Goal: Transaction & Acquisition: Download file/media

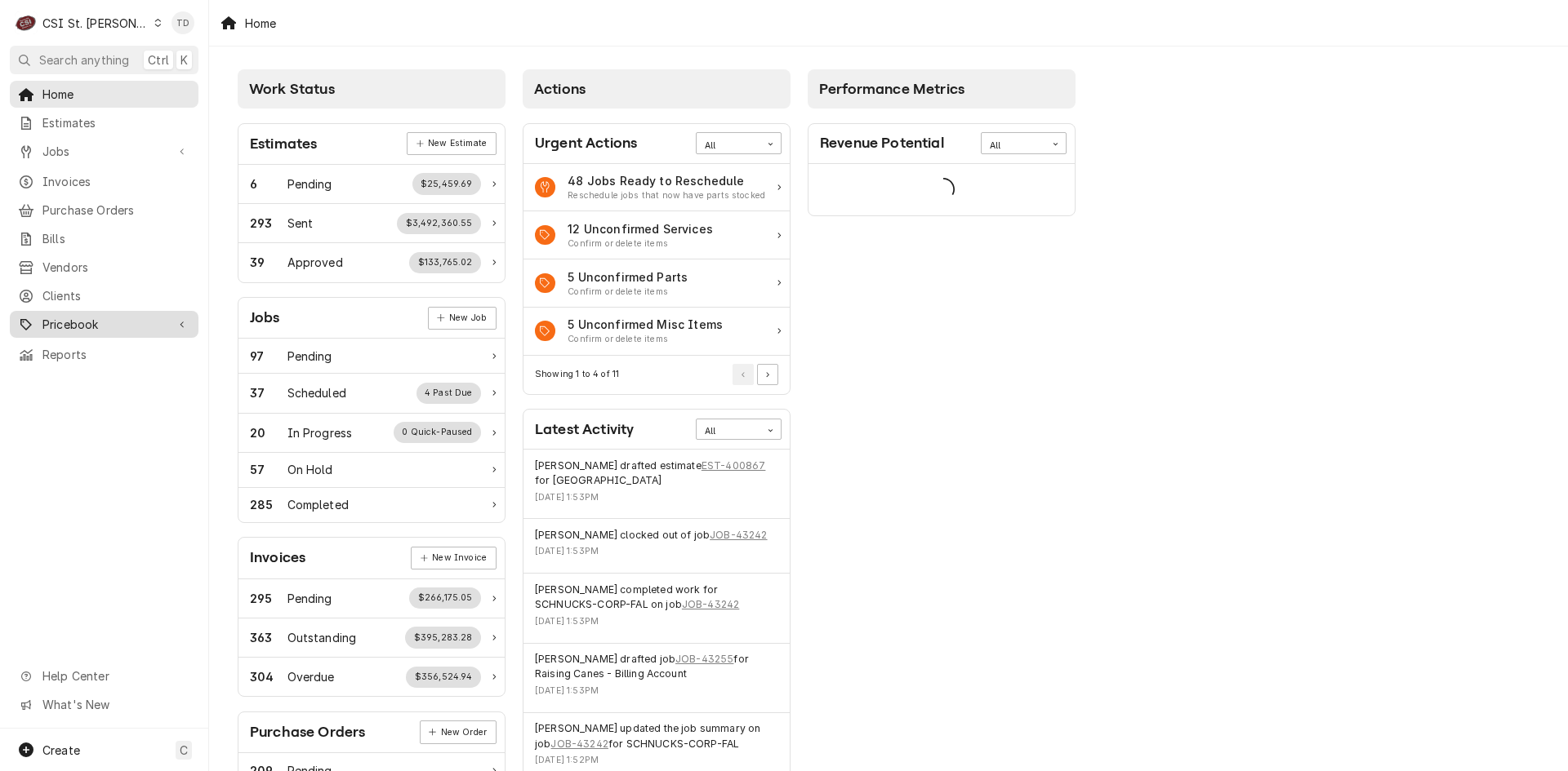
click at [136, 321] on span "Pricebook" at bounding box center [104, 324] width 123 height 17
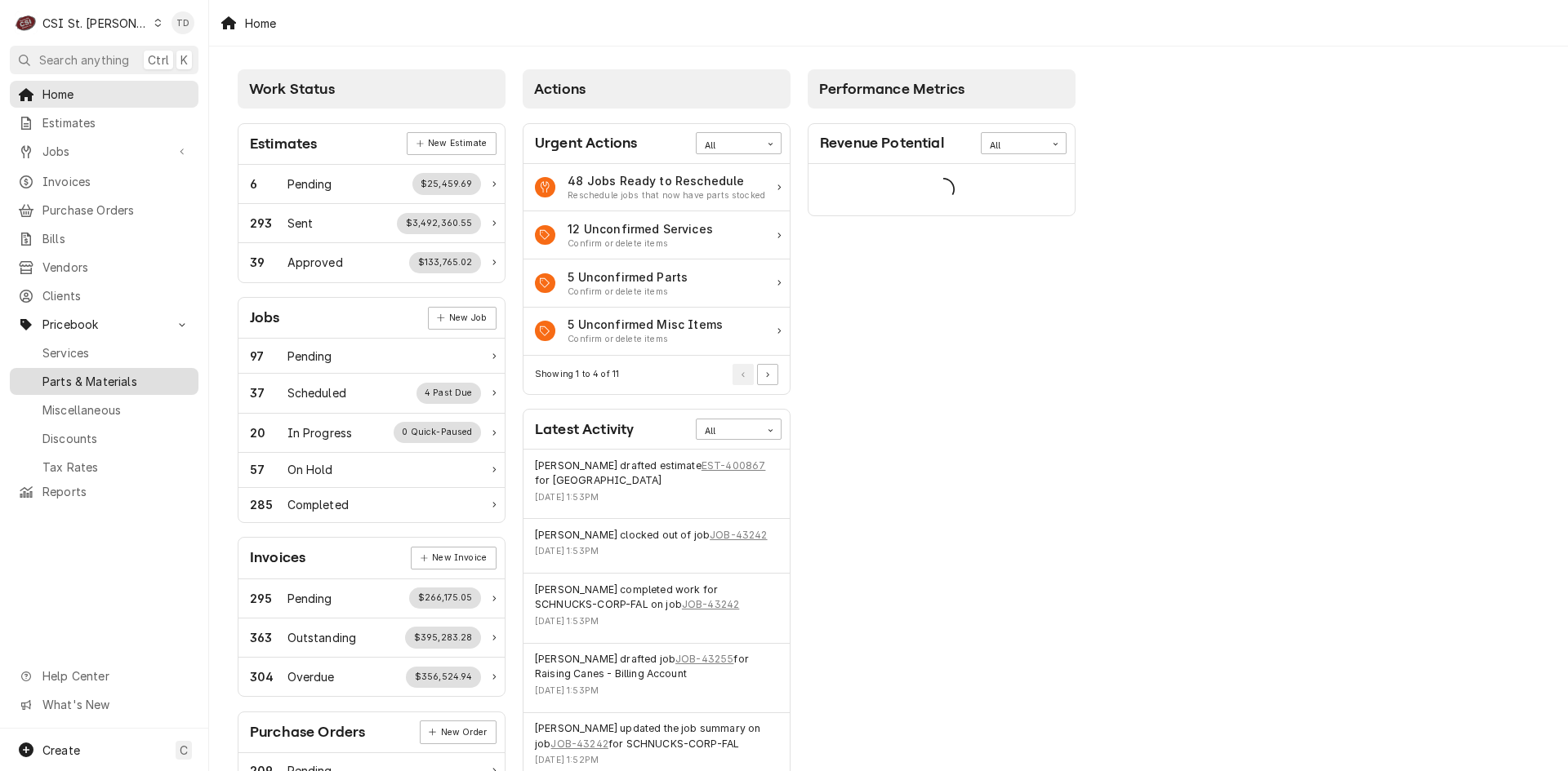
click at [146, 373] on span "Parts & Materials" at bounding box center [115, 381] width 147 height 17
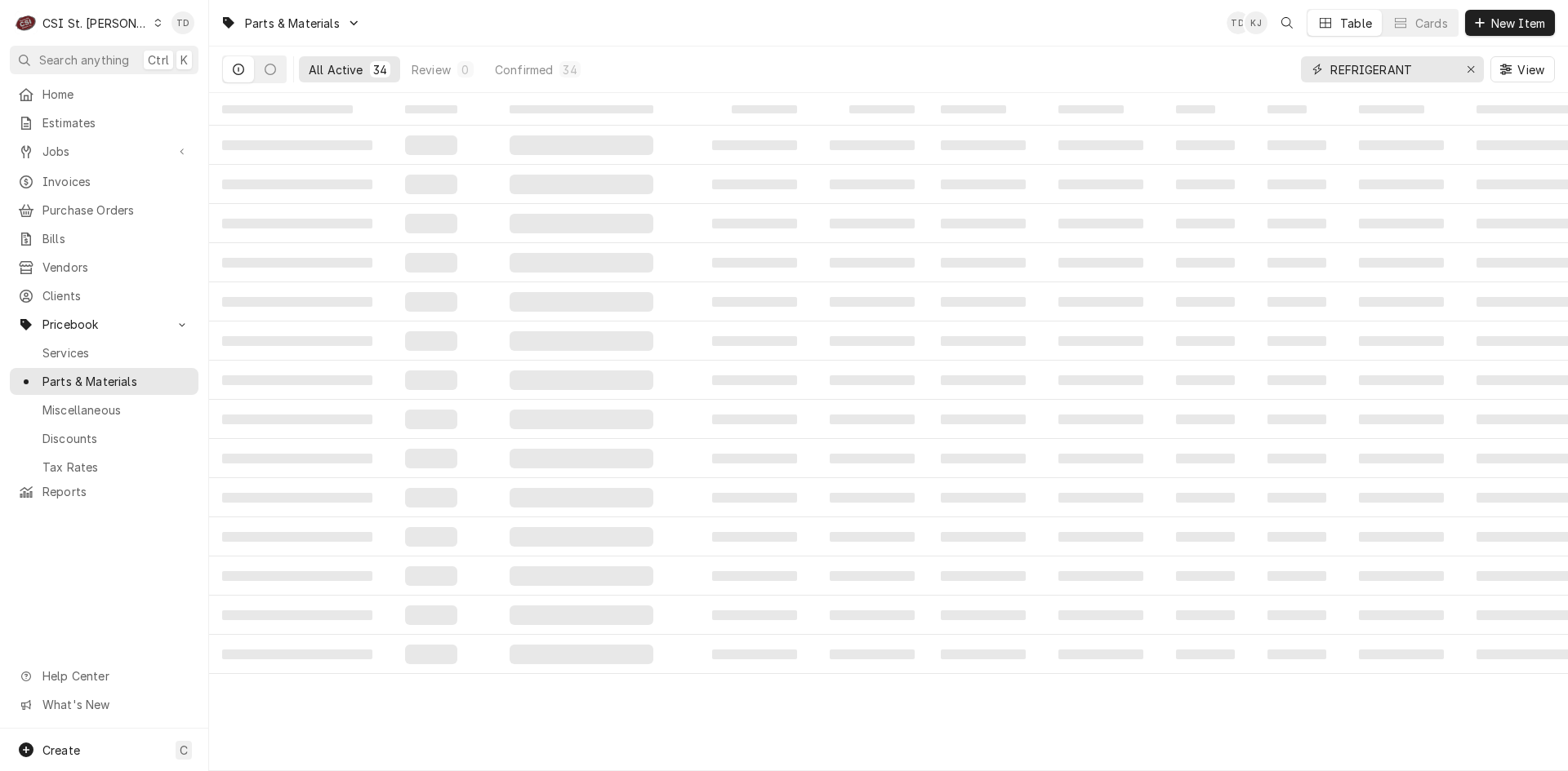
click at [1425, 76] on input "REFRIGERANT" at bounding box center [1390, 69] width 122 height 26
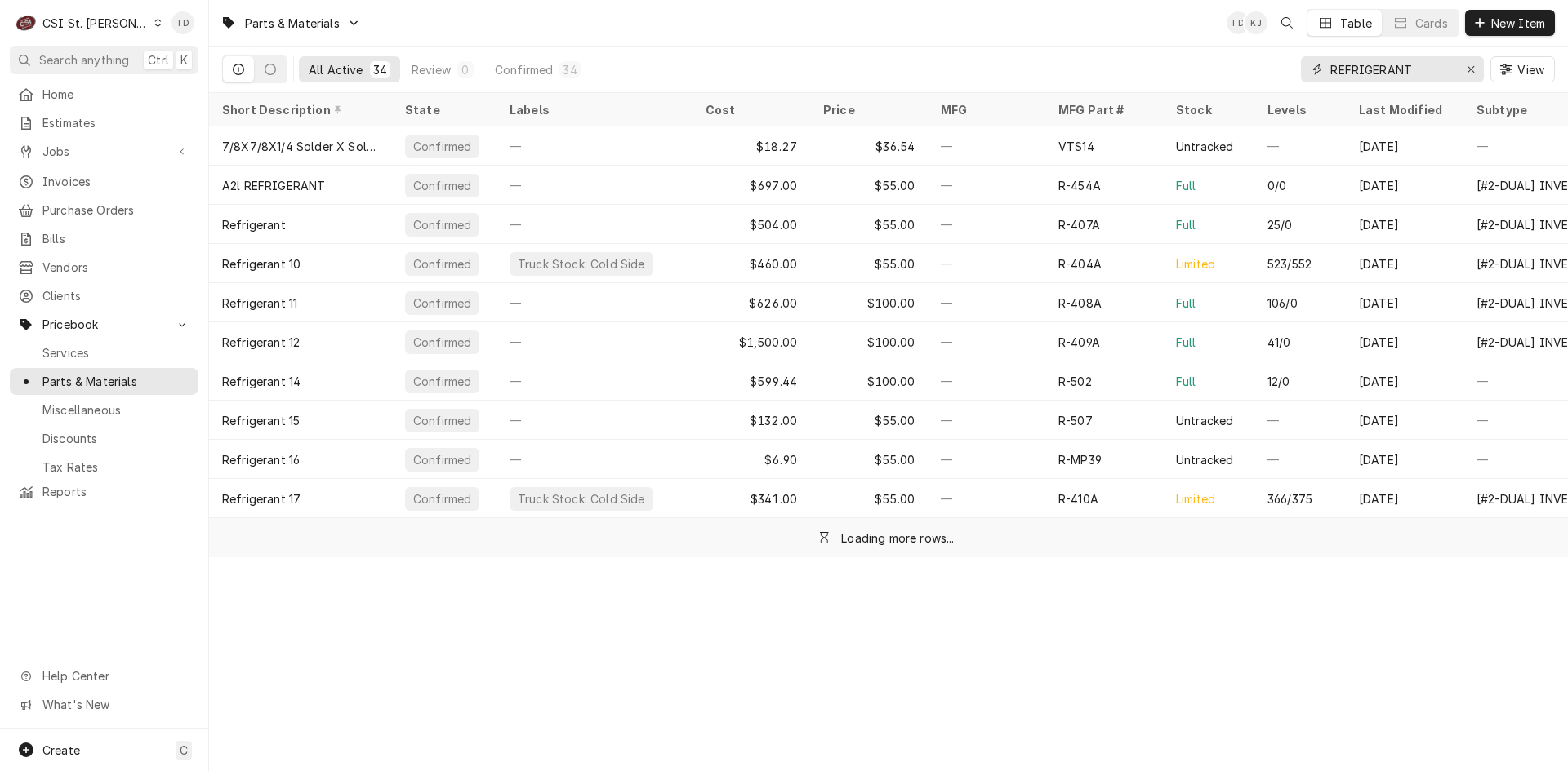
click at [1422, 76] on input "REFRIGERANT" at bounding box center [1390, 69] width 122 height 26
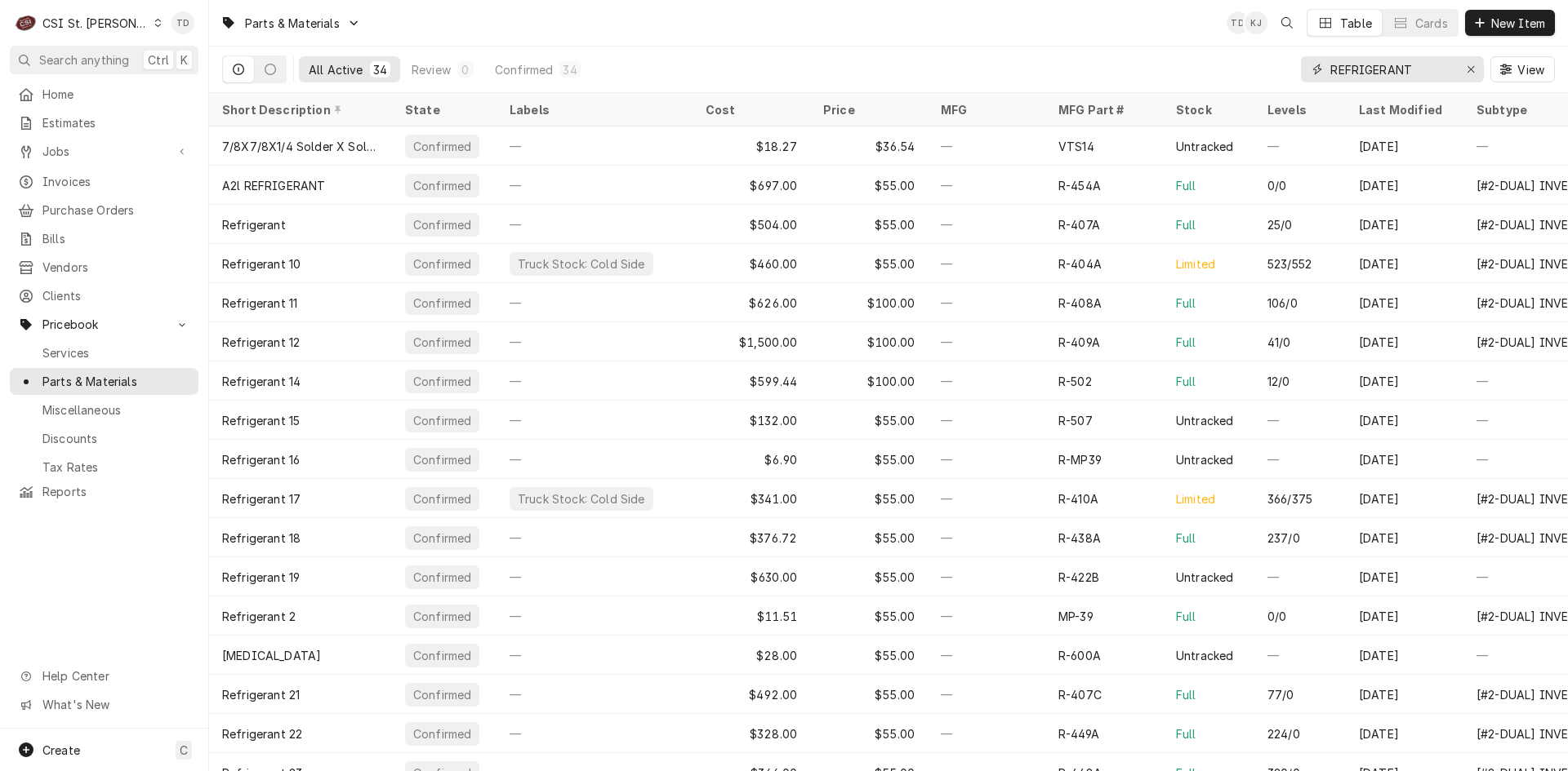
click at [1422, 76] on input "REFRIGERANT" at bounding box center [1390, 69] width 122 height 26
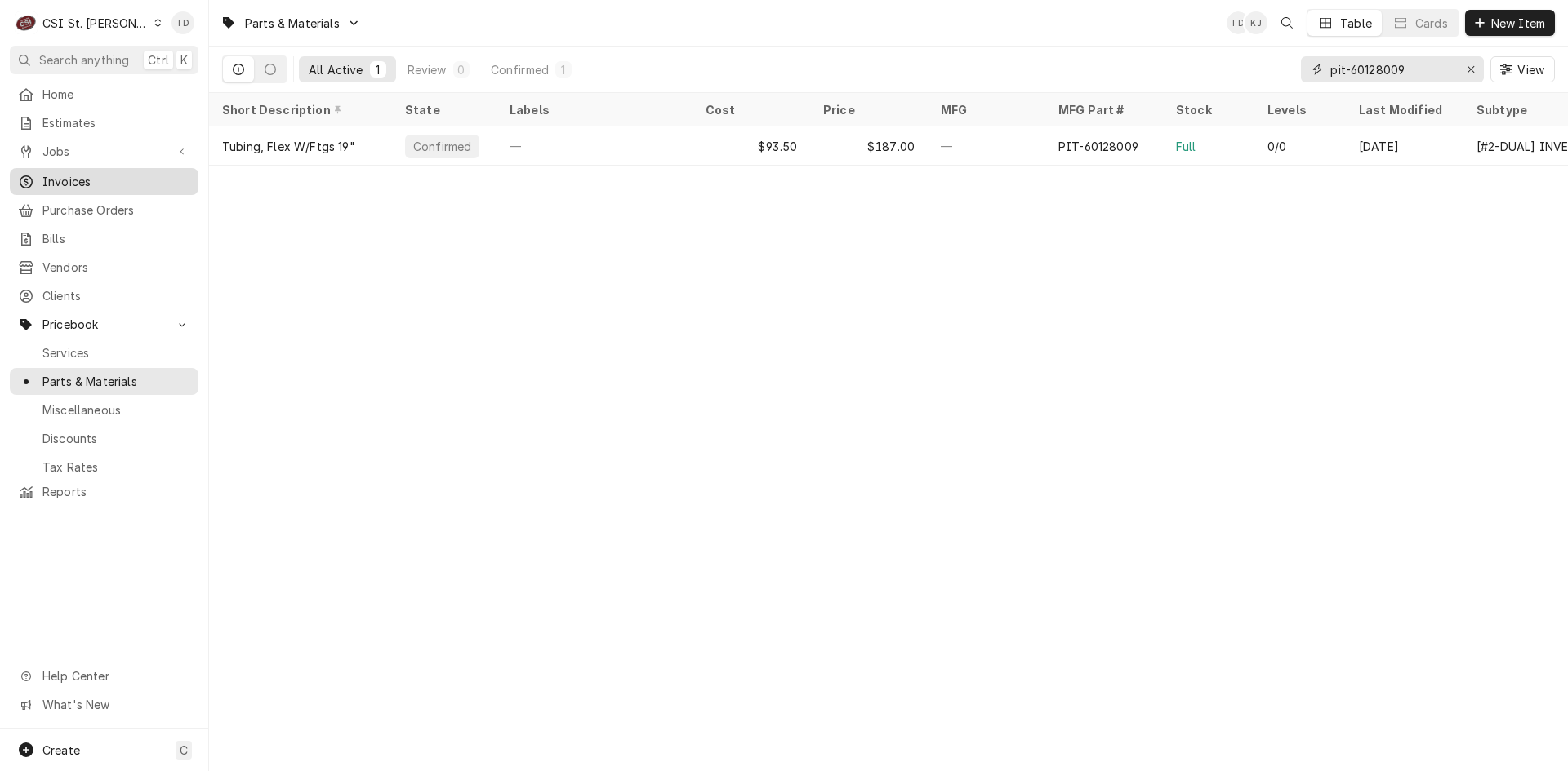
type input "pit-60128009"
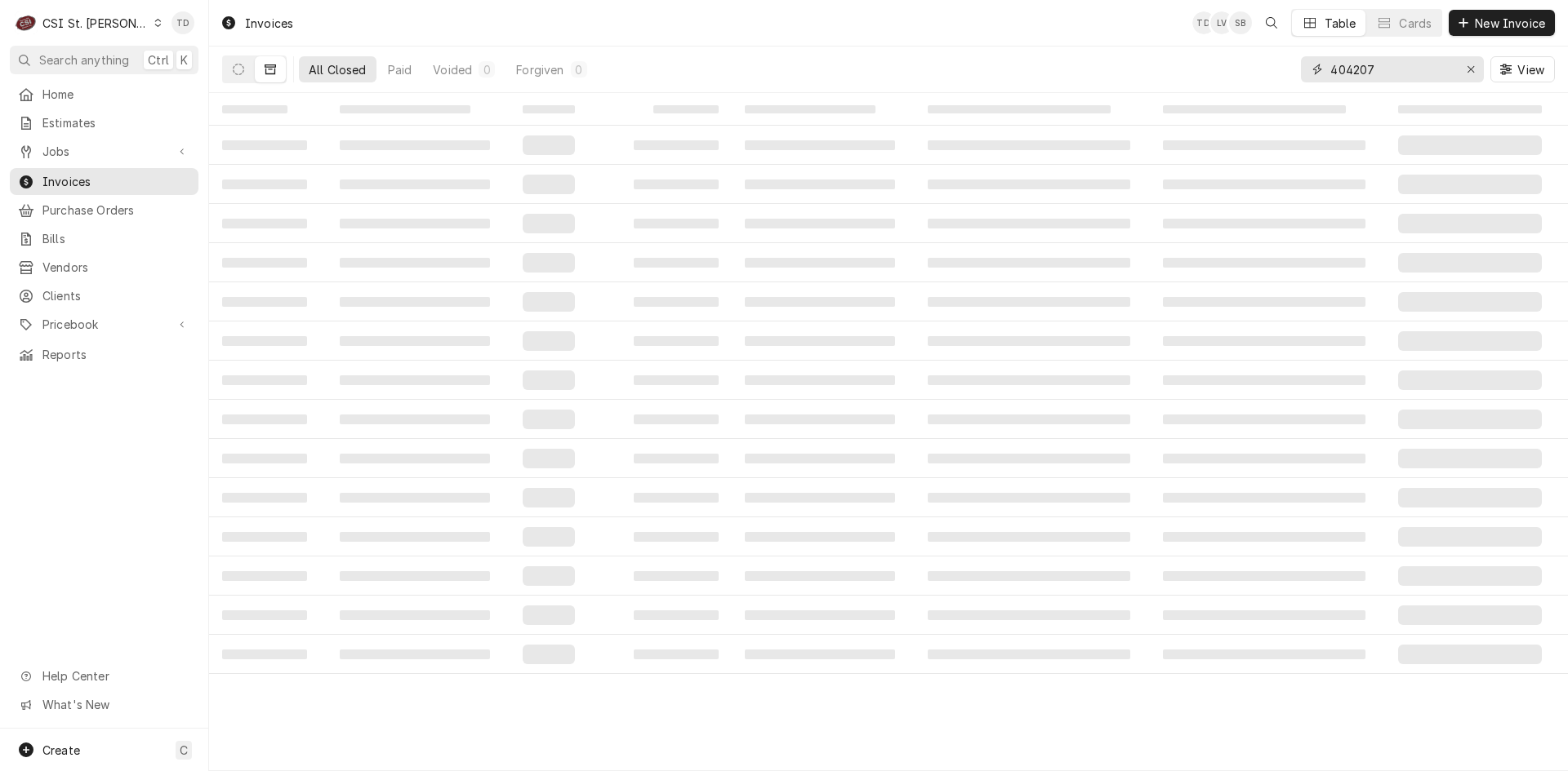
click at [1404, 74] on input "404207" at bounding box center [1390, 69] width 122 height 26
click at [1403, 71] on input "404207" at bounding box center [1390, 69] width 122 height 26
click at [1404, 66] on input "404207" at bounding box center [1390, 69] width 122 height 26
type input "403995"
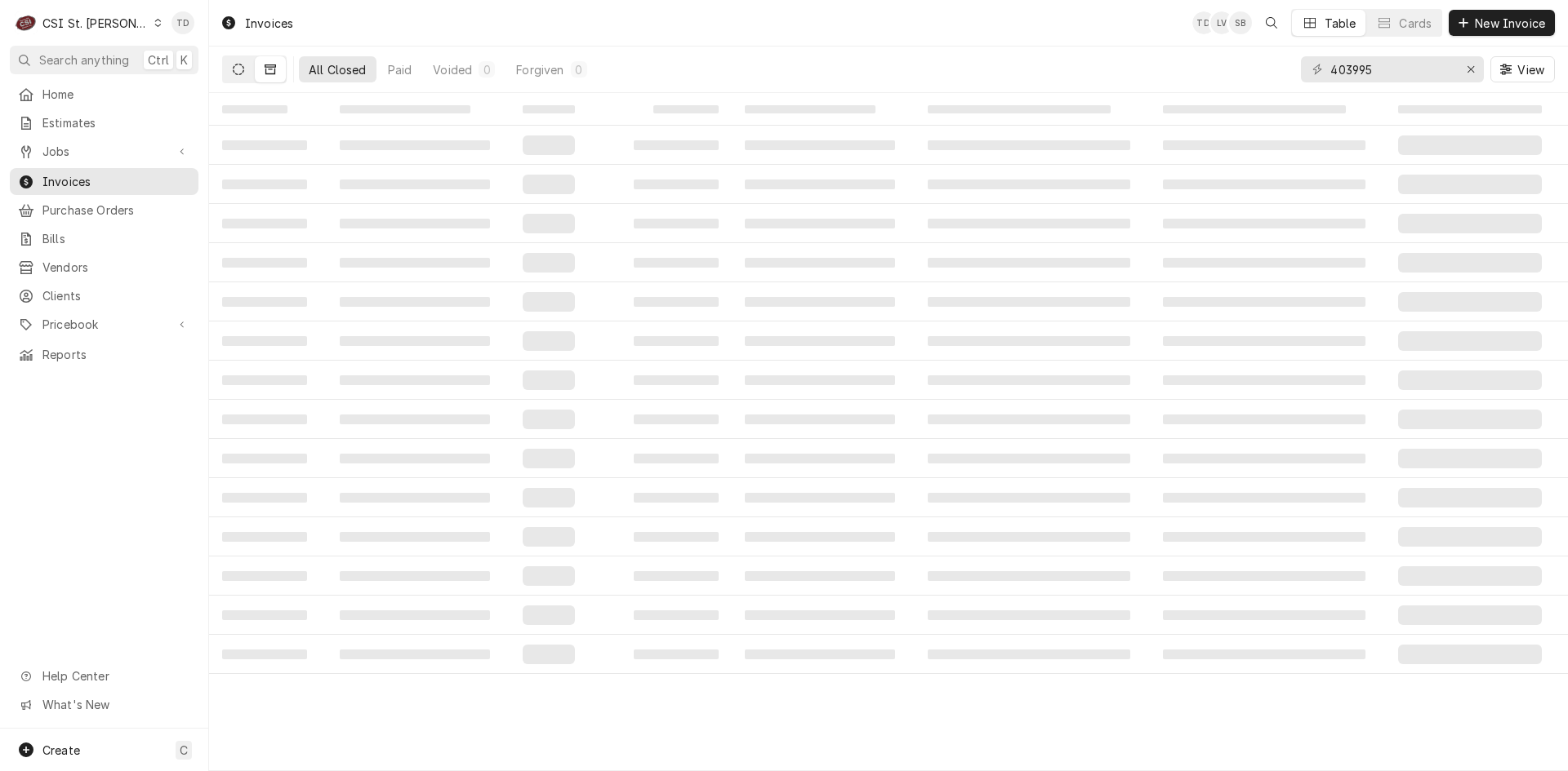
click at [240, 64] on icon "Dynamic Content Wrapper" at bounding box center [238, 70] width 12 height 12
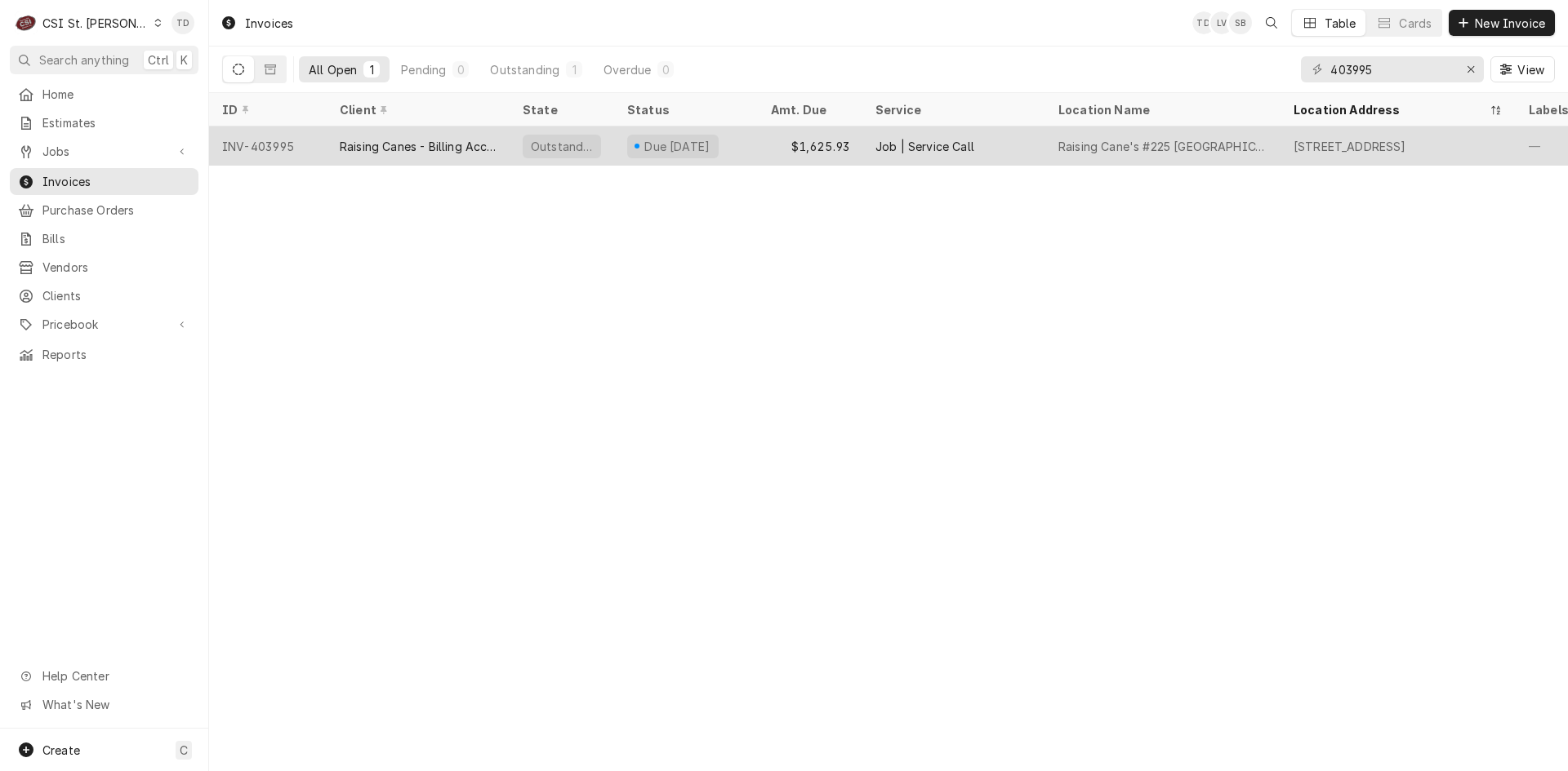
click at [448, 149] on div "Raising Canes - Billing Account" at bounding box center [418, 146] width 157 height 17
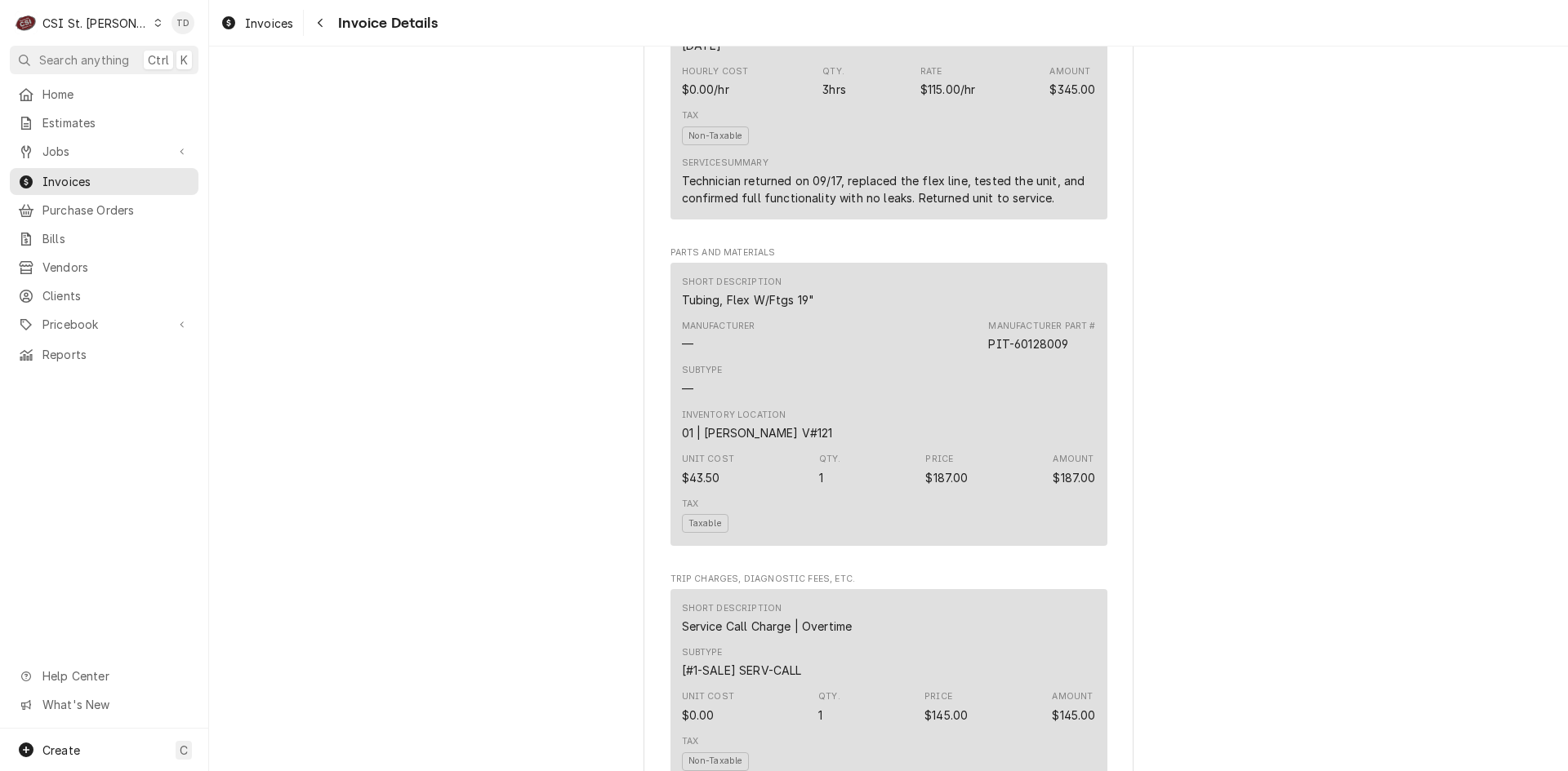
scroll to position [1659, 0]
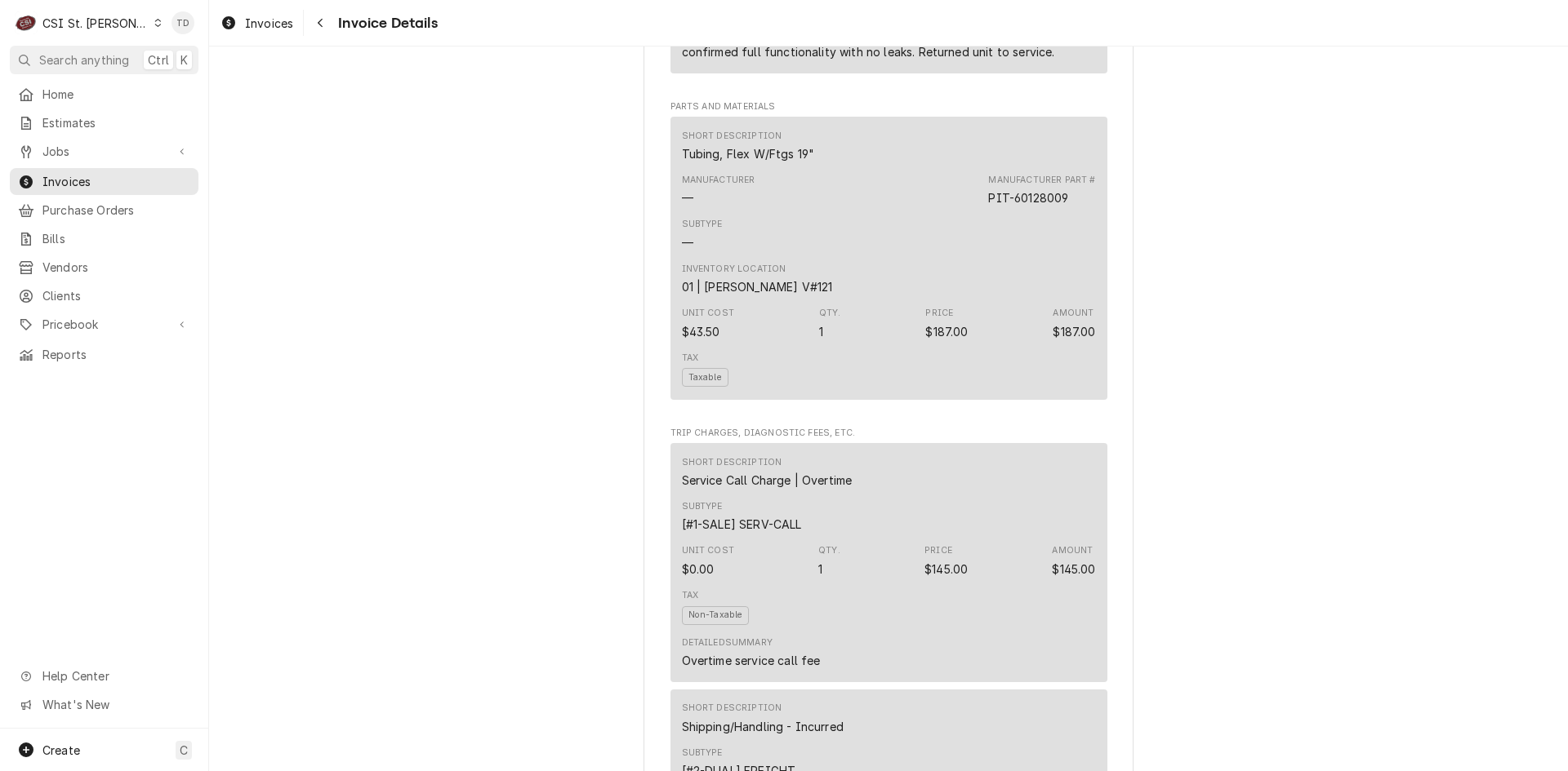
click at [742, 345] on div "Unit Cost $43.50 Qty. 1 Price $187.00 Amount $187.00" at bounding box center [889, 323] width 414 height 44
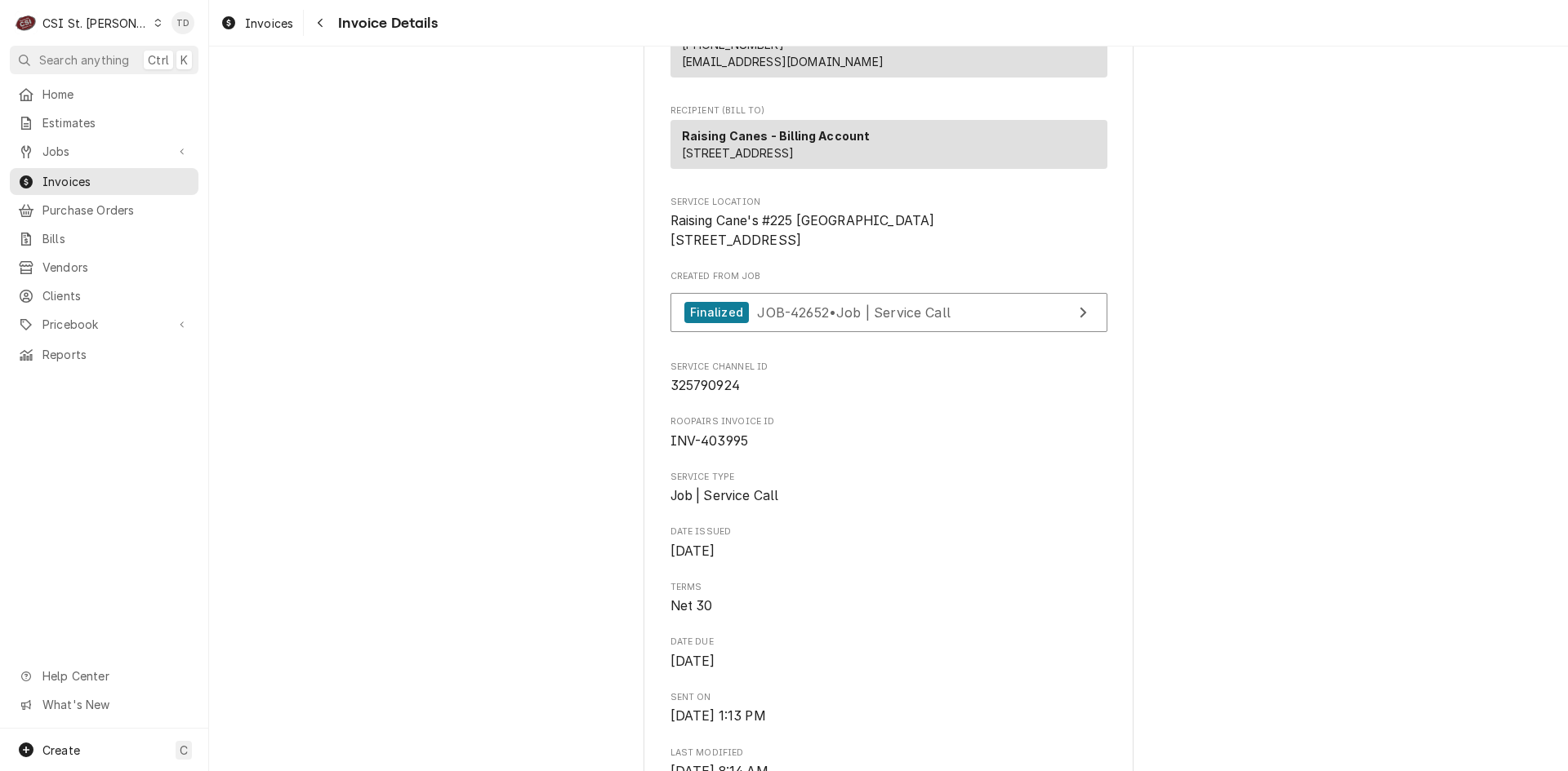
scroll to position [218, 0]
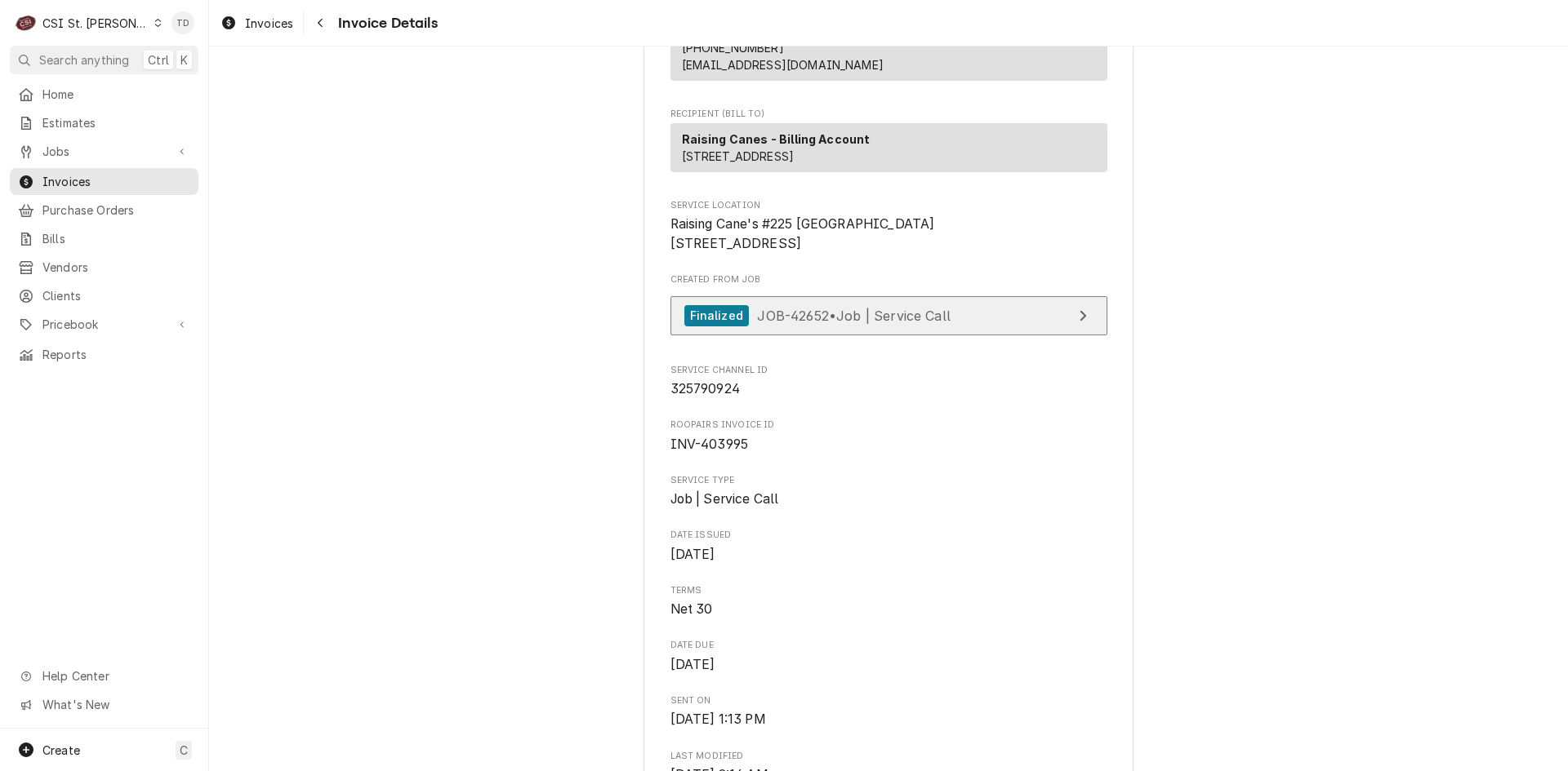
click at [746, 327] on div "Finalized JOB-42652 • Job | Service Call" at bounding box center [817, 316] width 266 height 22
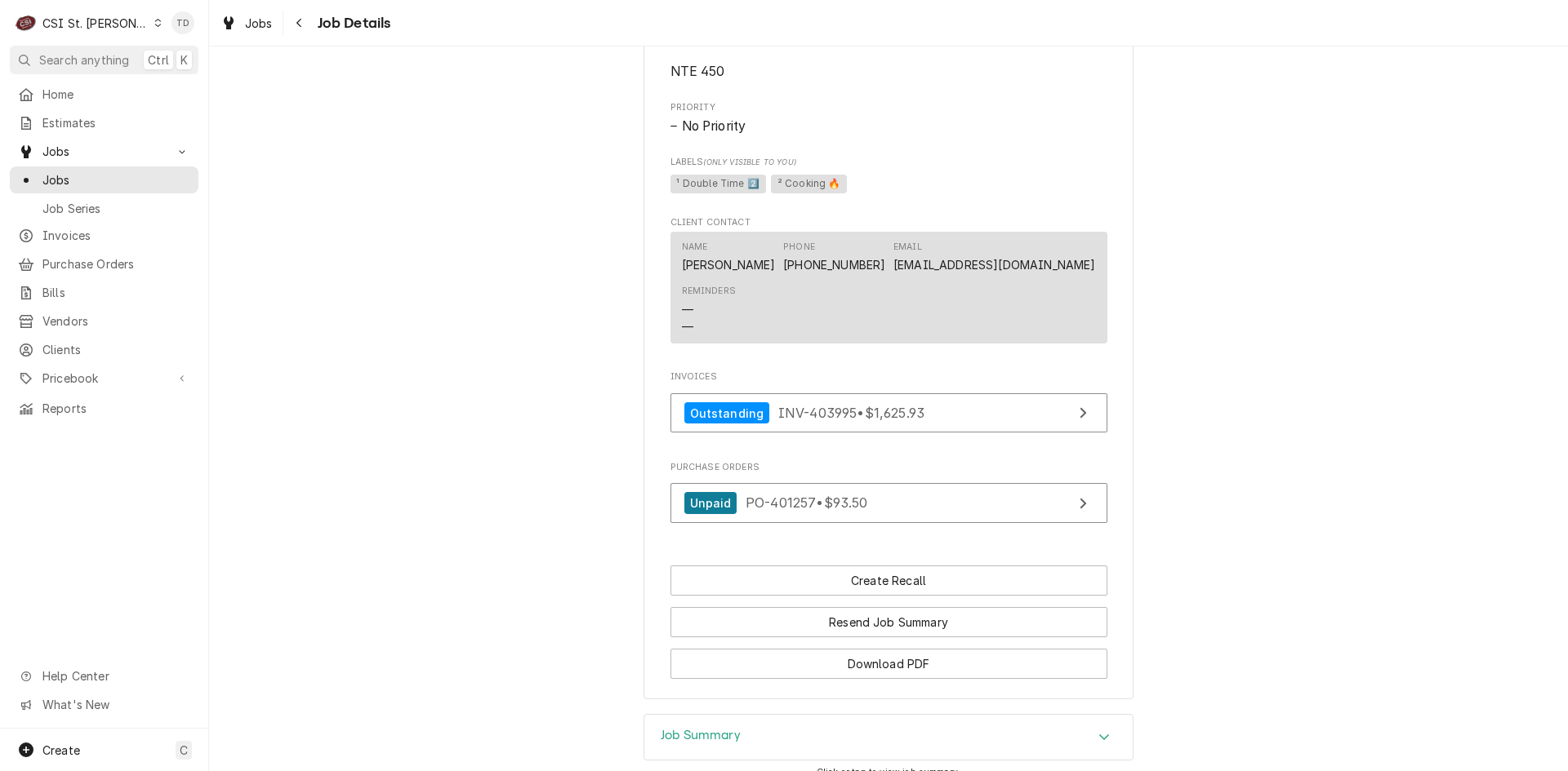
scroll to position [1414, 0]
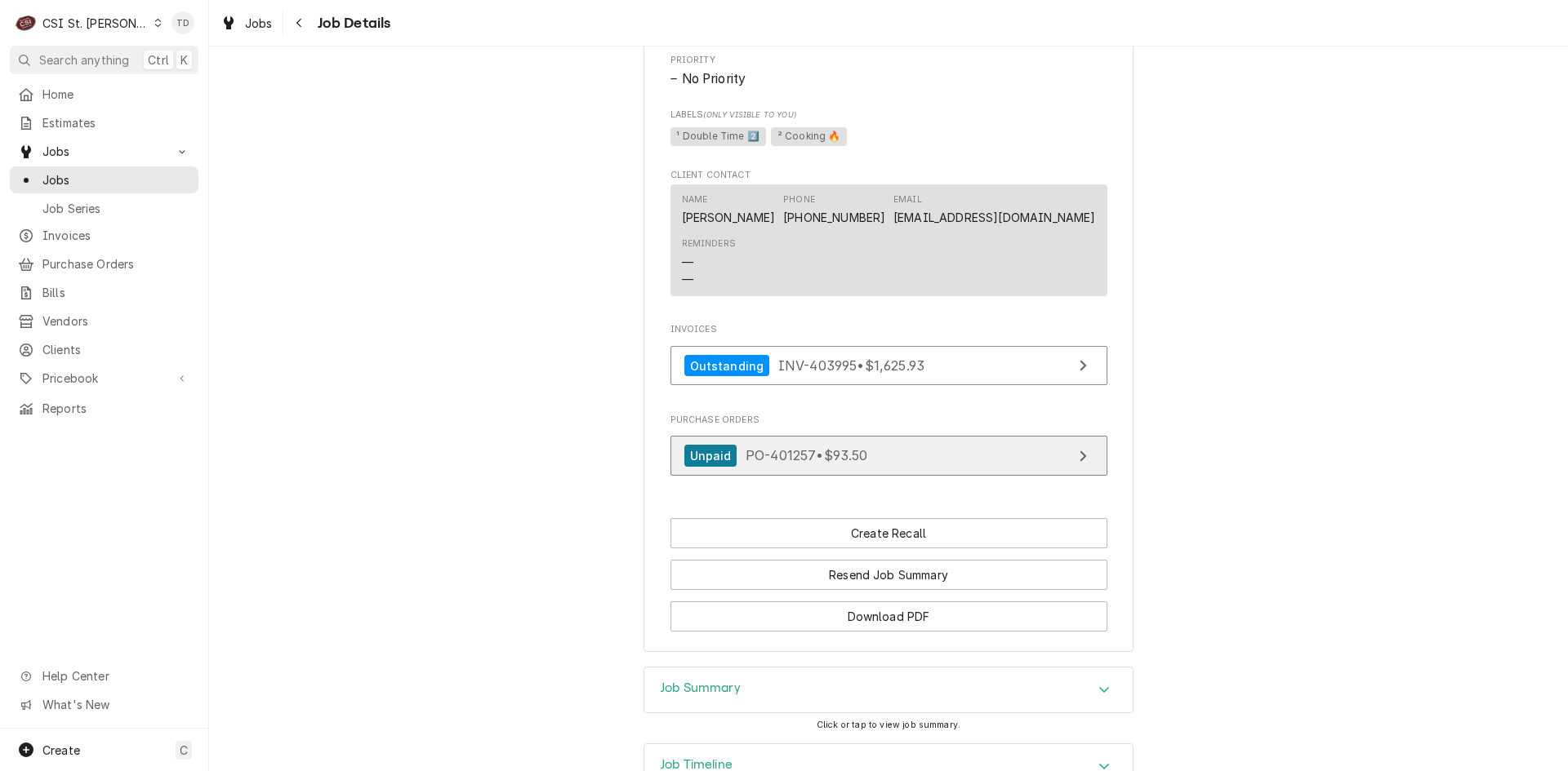
click at [761, 464] on span "PO-401257 • $93.50" at bounding box center [806, 455] width 122 height 16
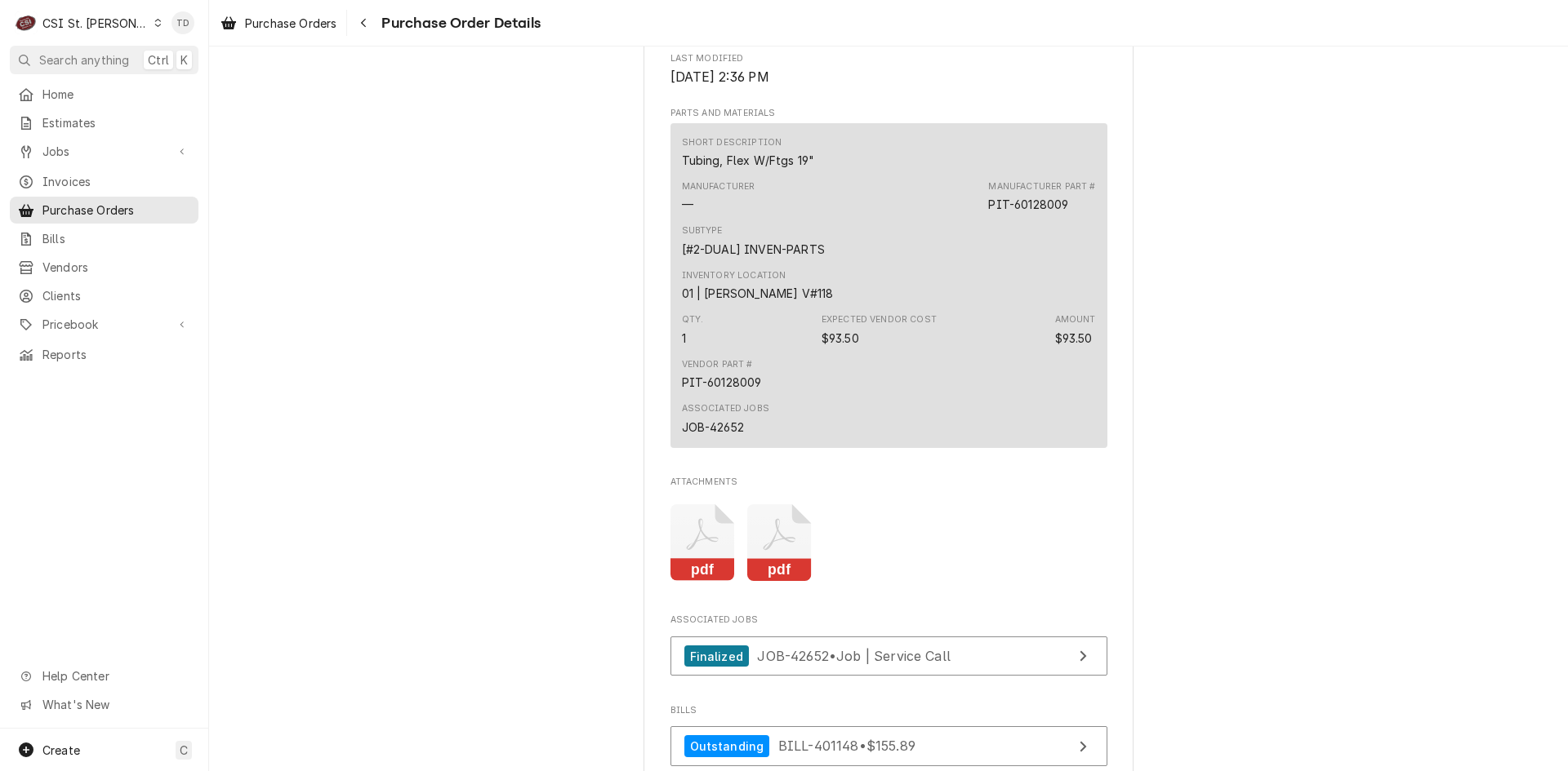
scroll to position [1061, 0]
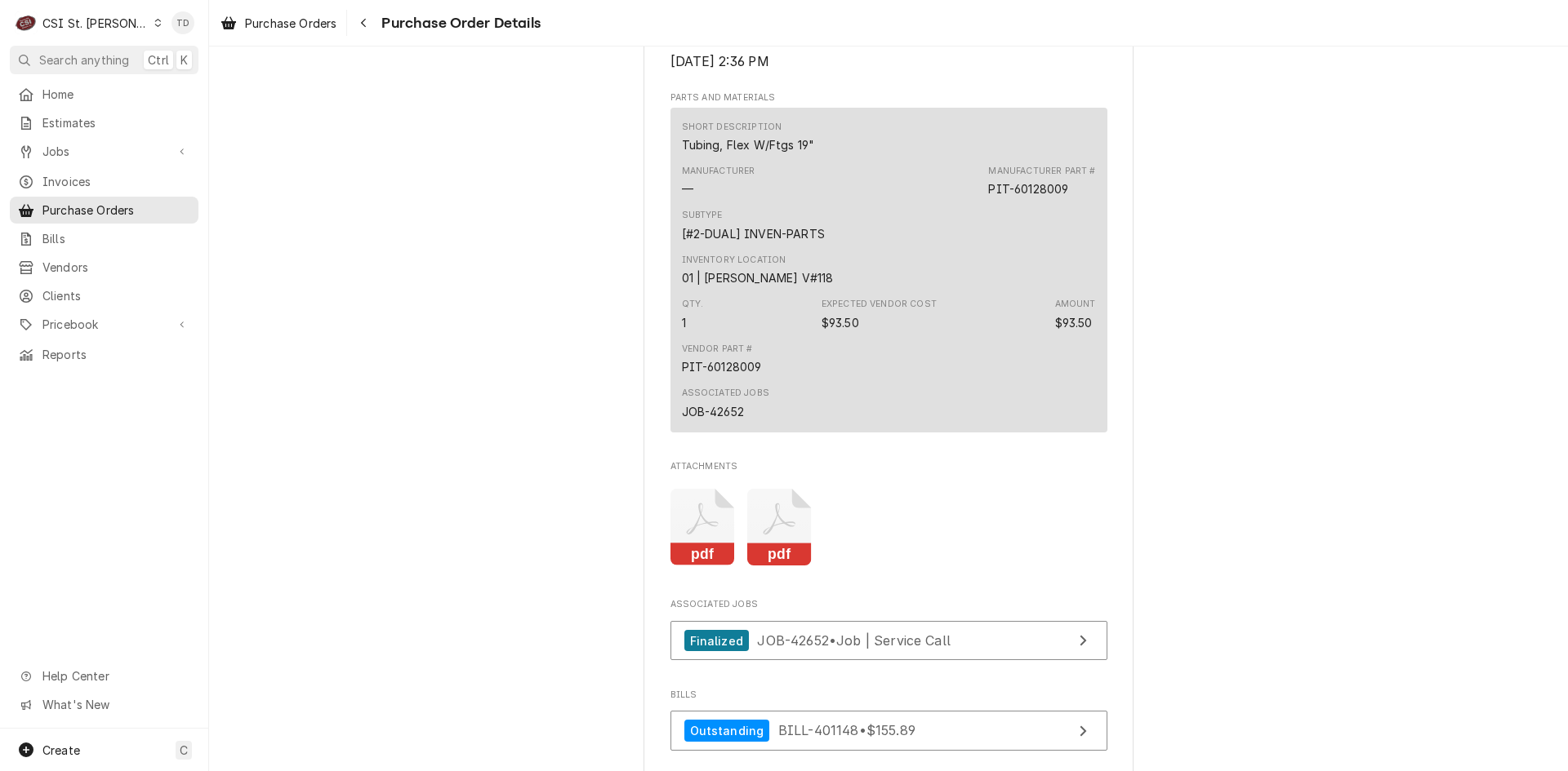
click at [707, 566] on icon "Attachments" at bounding box center [702, 528] width 65 height 77
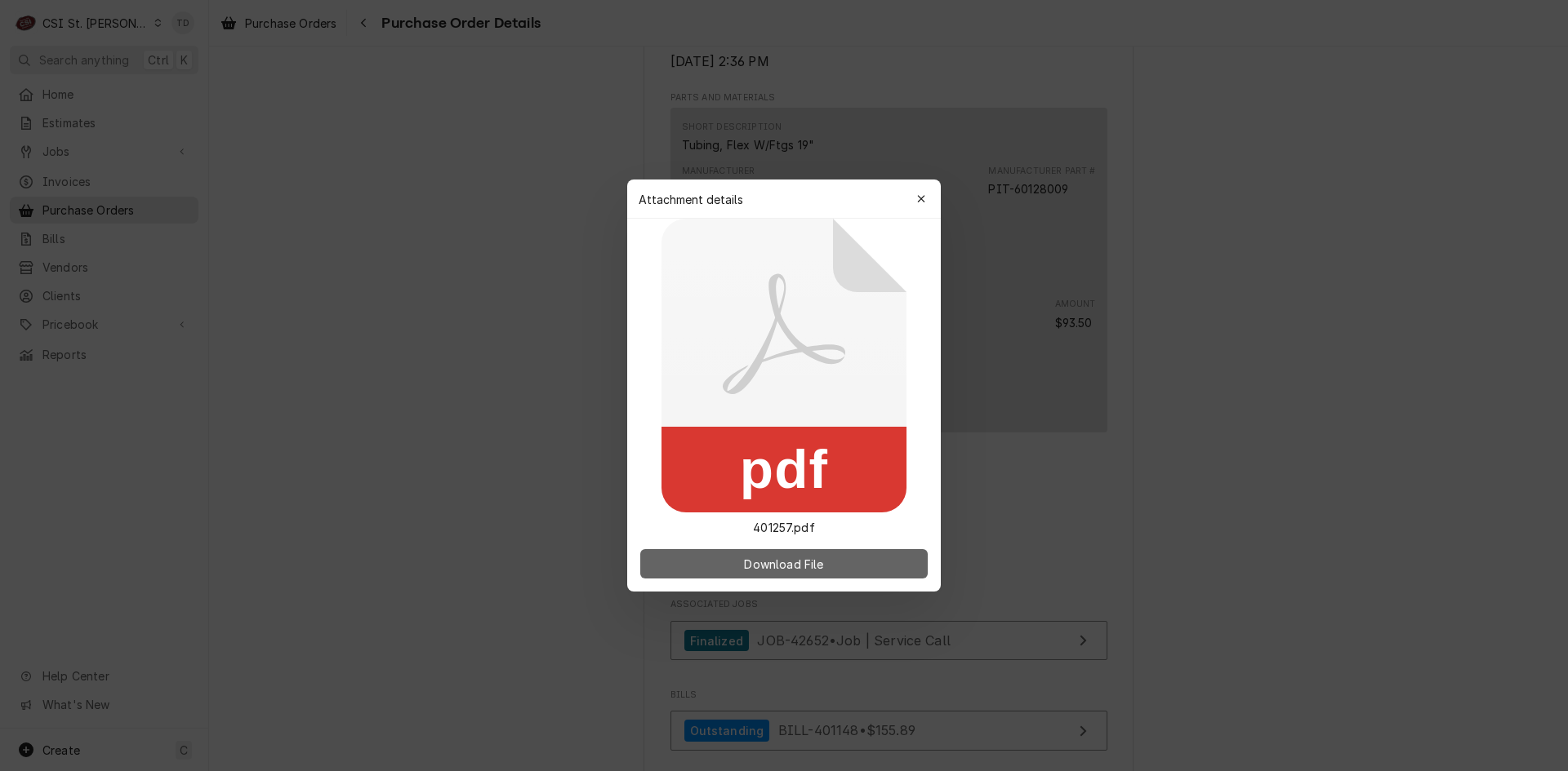
click at [745, 559] on span "Download File" at bounding box center [783, 564] width 86 height 17
